Goal: Information Seeking & Learning: Learn about a topic

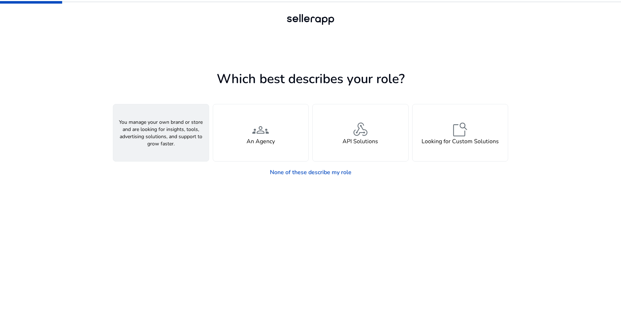
click at [166, 128] on span "person" at bounding box center [160, 129] width 17 height 17
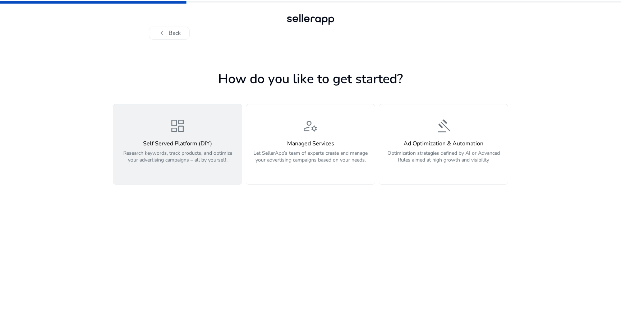
click at [166, 128] on div "dashboard Self Served Platform (DIY) Research keywords, track products, and opt…" at bounding box center [178, 144] width 120 height 54
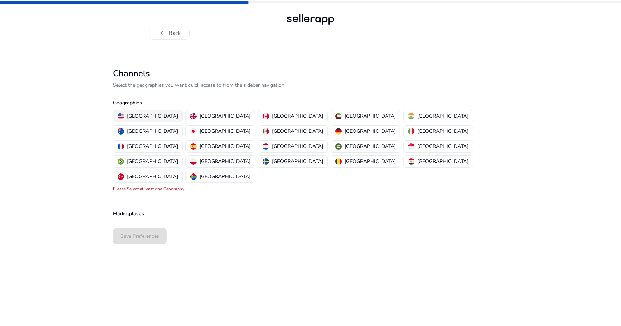
click at [138, 114] on p "[GEOGRAPHIC_DATA]" at bounding box center [152, 116] width 51 height 8
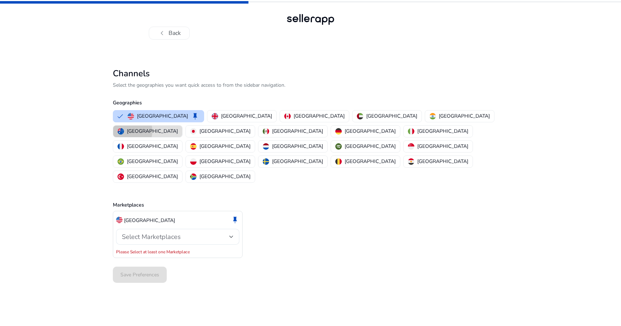
click at [178, 127] on p "[GEOGRAPHIC_DATA]" at bounding box center [152, 131] width 51 height 8
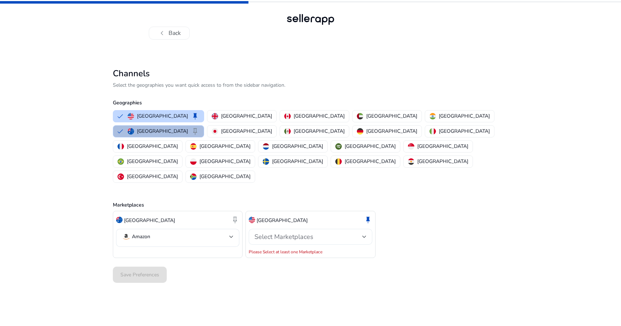
click at [277, 232] on span "Select Marketplaces" at bounding box center [283, 236] width 59 height 9
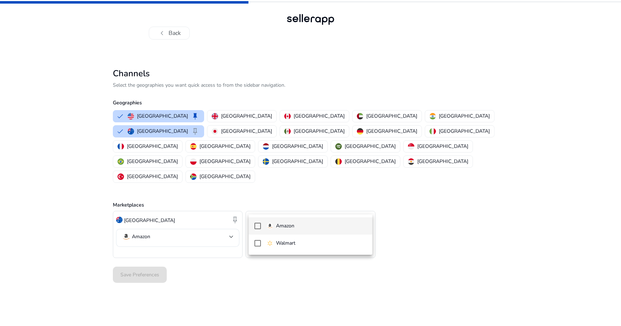
click at [281, 226] on p "Amazon" at bounding box center [285, 226] width 18 height 8
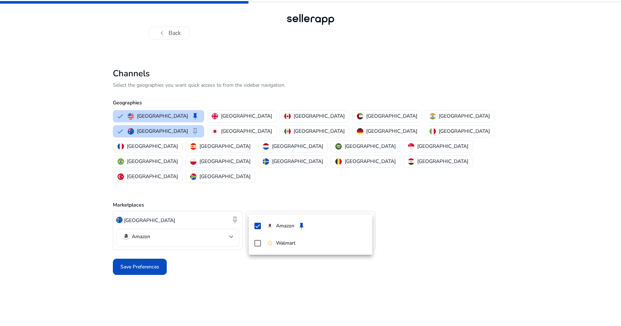
click at [192, 264] on div at bounding box center [310, 163] width 621 height 326
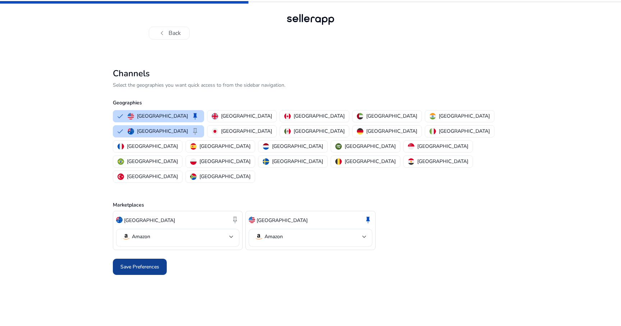
click at [140, 263] on span "Save Preferences" at bounding box center [139, 267] width 39 height 8
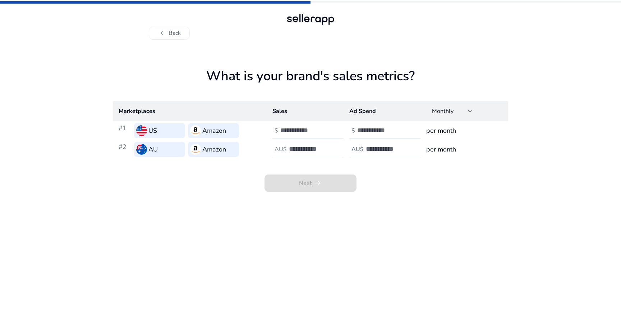
click at [307, 130] on input "number" at bounding box center [304, 130] width 49 height 8
type input "**"
click at [301, 145] on input "number" at bounding box center [313, 149] width 49 height 8
type input "**"
click at [366, 131] on input "number" at bounding box center [381, 130] width 49 height 8
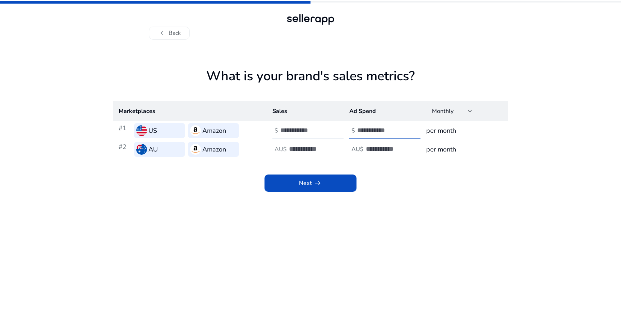
type input "*"
click at [366, 145] on input "number" at bounding box center [390, 149] width 49 height 8
type input "*"
click at [369, 168] on div "Next arrow_right_alt" at bounding box center [310, 174] width 395 height 33
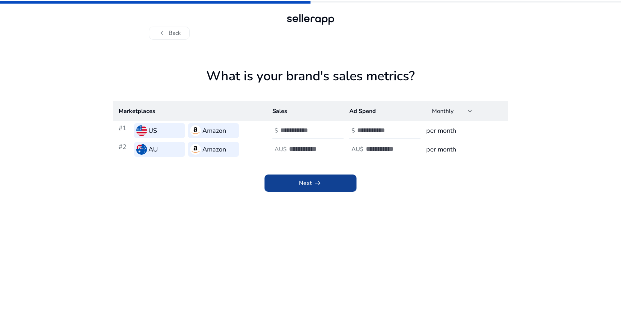
click at [323, 184] on span at bounding box center [310, 182] width 92 height 17
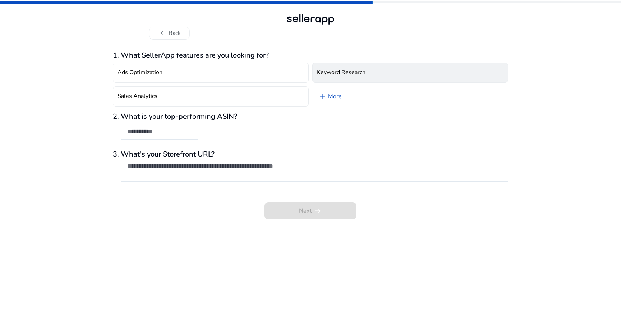
click at [340, 74] on h4 "Keyword Research" at bounding box center [341, 72] width 49 height 7
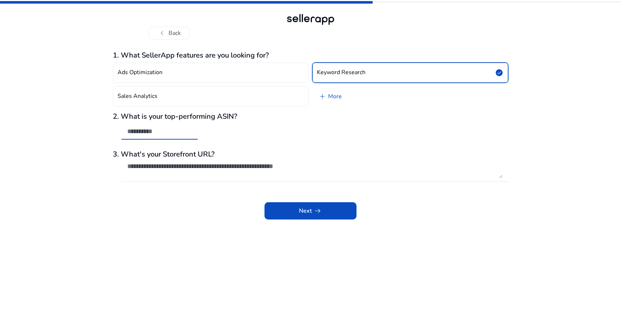
click at [153, 130] on input "text" at bounding box center [159, 131] width 65 height 8
click at [296, 212] on span at bounding box center [310, 210] width 92 height 17
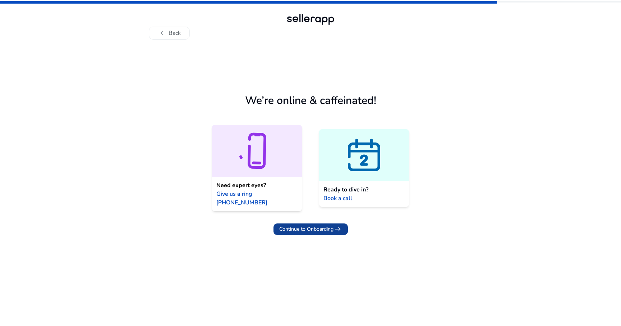
click at [300, 225] on span "Continue to Onboarding arrow_right_alt" at bounding box center [310, 229] width 63 height 9
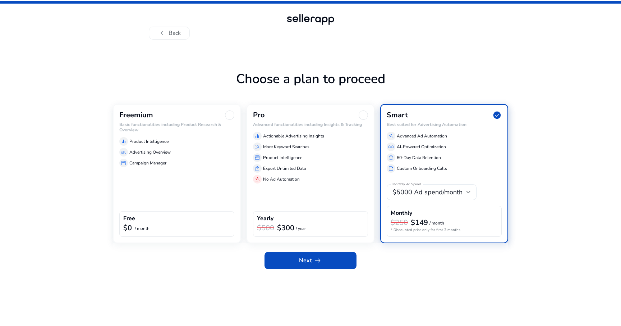
click at [175, 169] on div "Freemium Basic functionalities including Product Research & Overview equalizer …" at bounding box center [177, 173] width 128 height 139
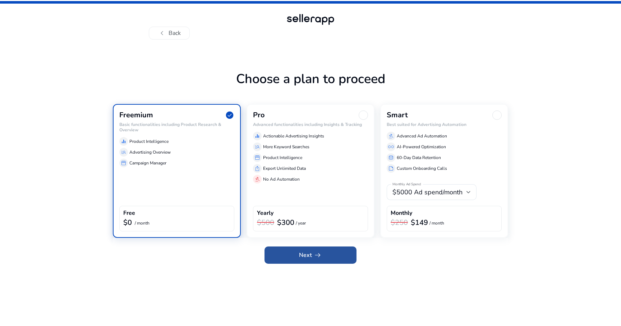
click at [295, 256] on span at bounding box center [310, 254] width 92 height 17
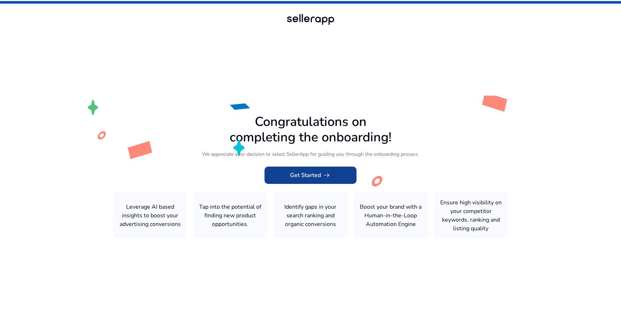
click at [306, 177] on span "Get Started arrow_right_alt" at bounding box center [310, 175] width 41 height 9
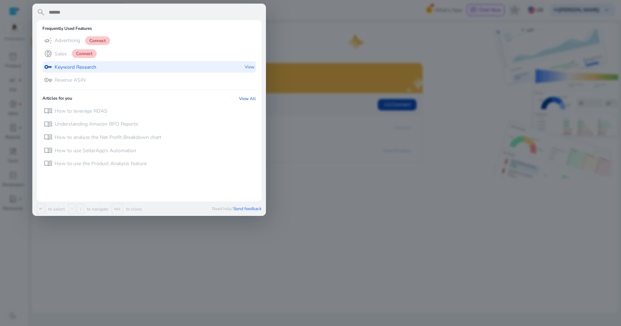
click at [78, 65] on p "Keyword Research" at bounding box center [76, 67] width 42 height 7
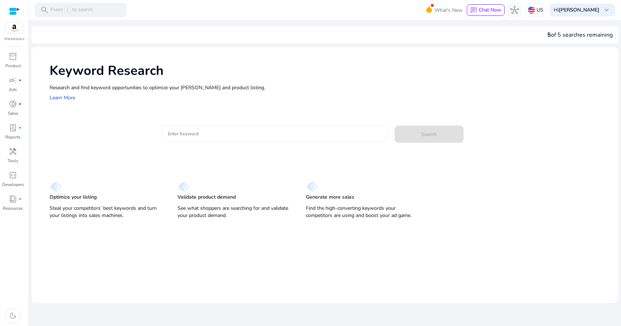
click at [184, 136] on input "Enter Keyword" at bounding box center [274, 133] width 213 height 8
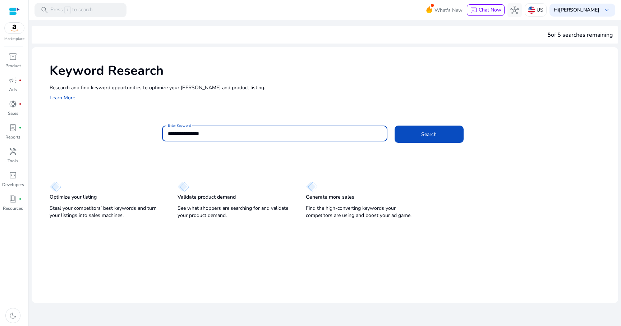
type input "**********"
click at [395, 125] on button "Search" at bounding box center [429, 133] width 69 height 17
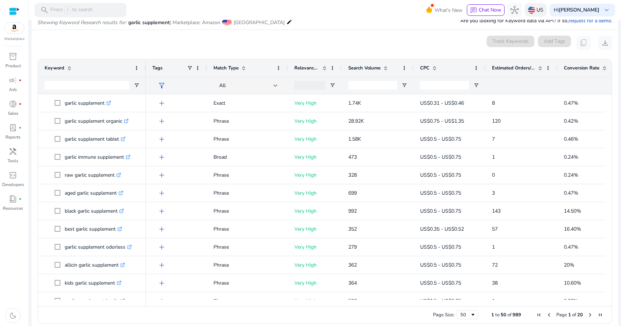
click at [535, 10] on img at bounding box center [531, 9] width 7 height 7
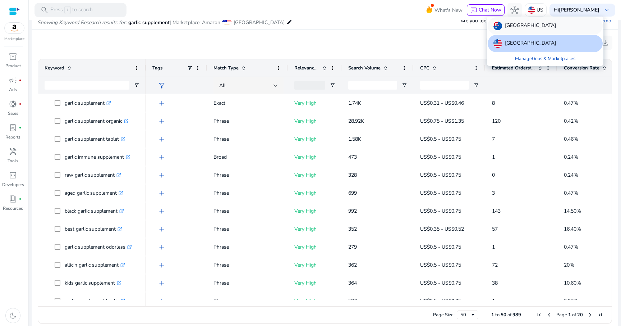
click at [522, 23] on p "[GEOGRAPHIC_DATA]" at bounding box center [530, 26] width 51 height 9
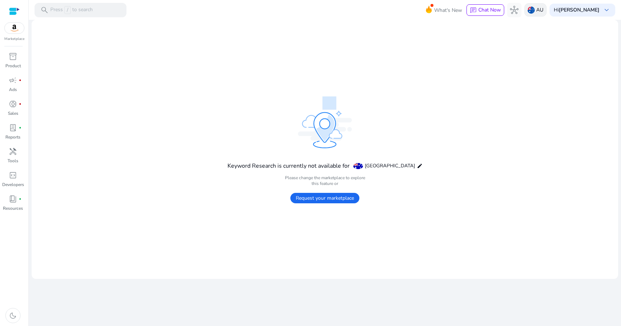
click at [535, 7] on img at bounding box center [531, 9] width 7 height 7
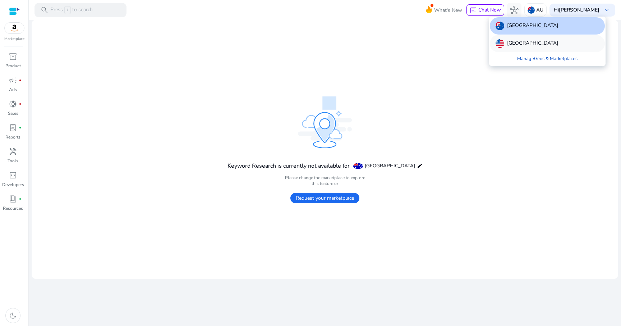
click at [524, 45] on p "[GEOGRAPHIC_DATA]" at bounding box center [532, 43] width 51 height 9
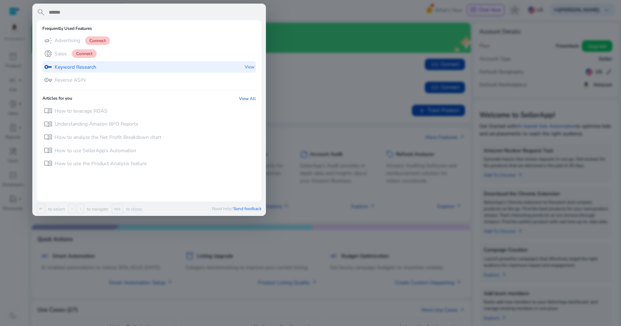
click at [70, 68] on p "Keyword Research" at bounding box center [76, 67] width 42 height 7
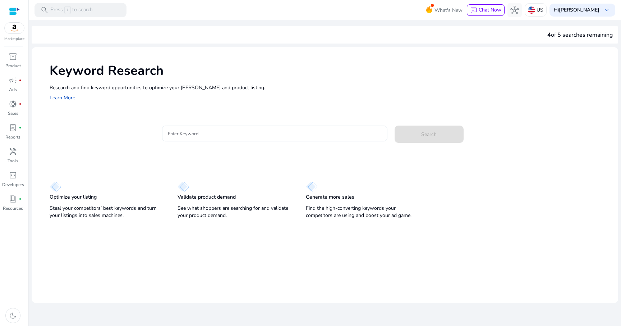
click at [185, 135] on input "Enter Keyword" at bounding box center [274, 133] width 213 height 8
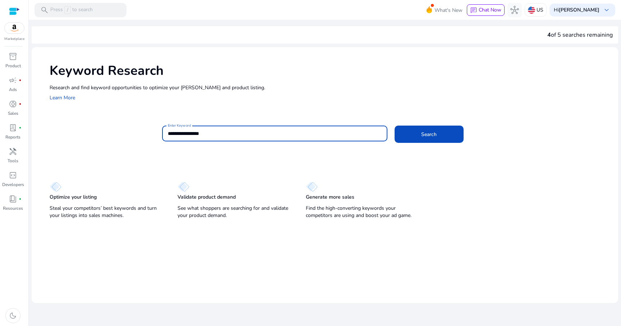
type input "**********"
click at [395, 125] on button "Search" at bounding box center [429, 133] width 69 height 17
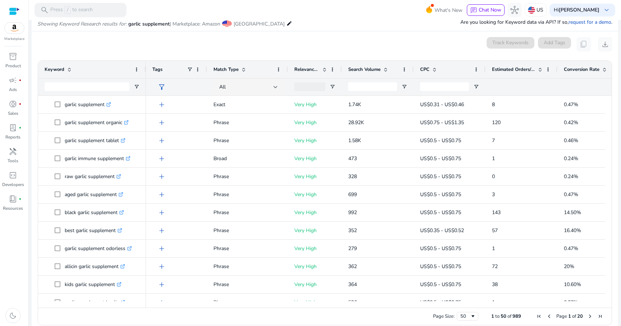
scroll to position [86, 0]
click at [406, 67] on span at bounding box center [404, 68] width 6 height 6
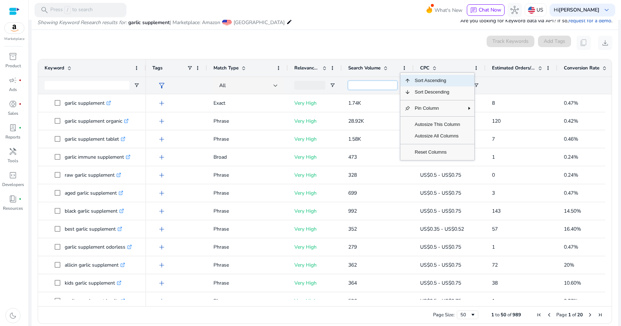
click at [374, 83] on input "Search Volume Filter Input" at bounding box center [372, 85] width 49 height 9
